Goal: Task Accomplishment & Management: Use online tool/utility

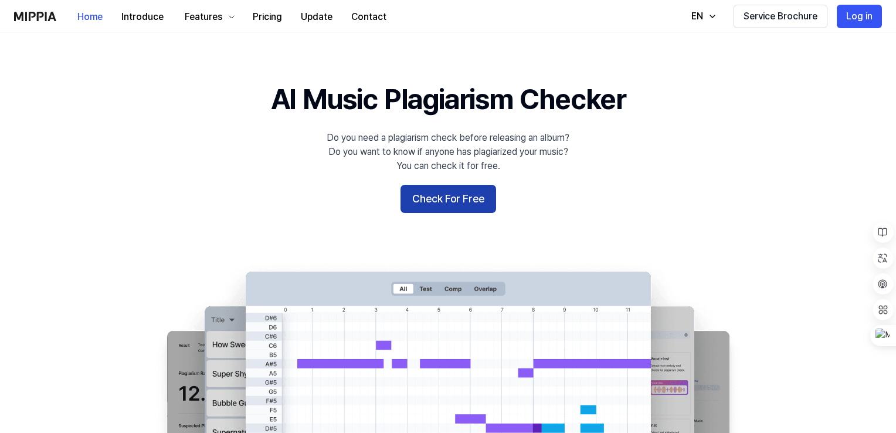
click at [439, 203] on button "Check For Free" at bounding box center [449, 199] width 96 height 28
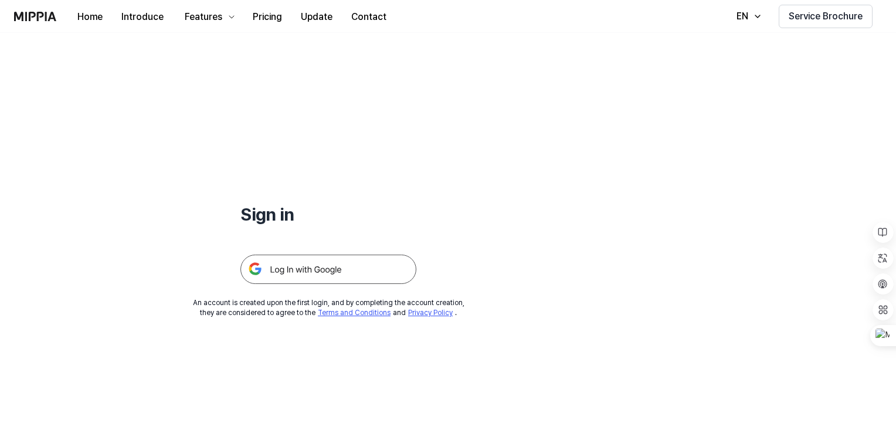
click at [321, 272] on img at bounding box center [328, 269] width 176 height 29
